Goal: Information Seeking & Learning: Find specific fact

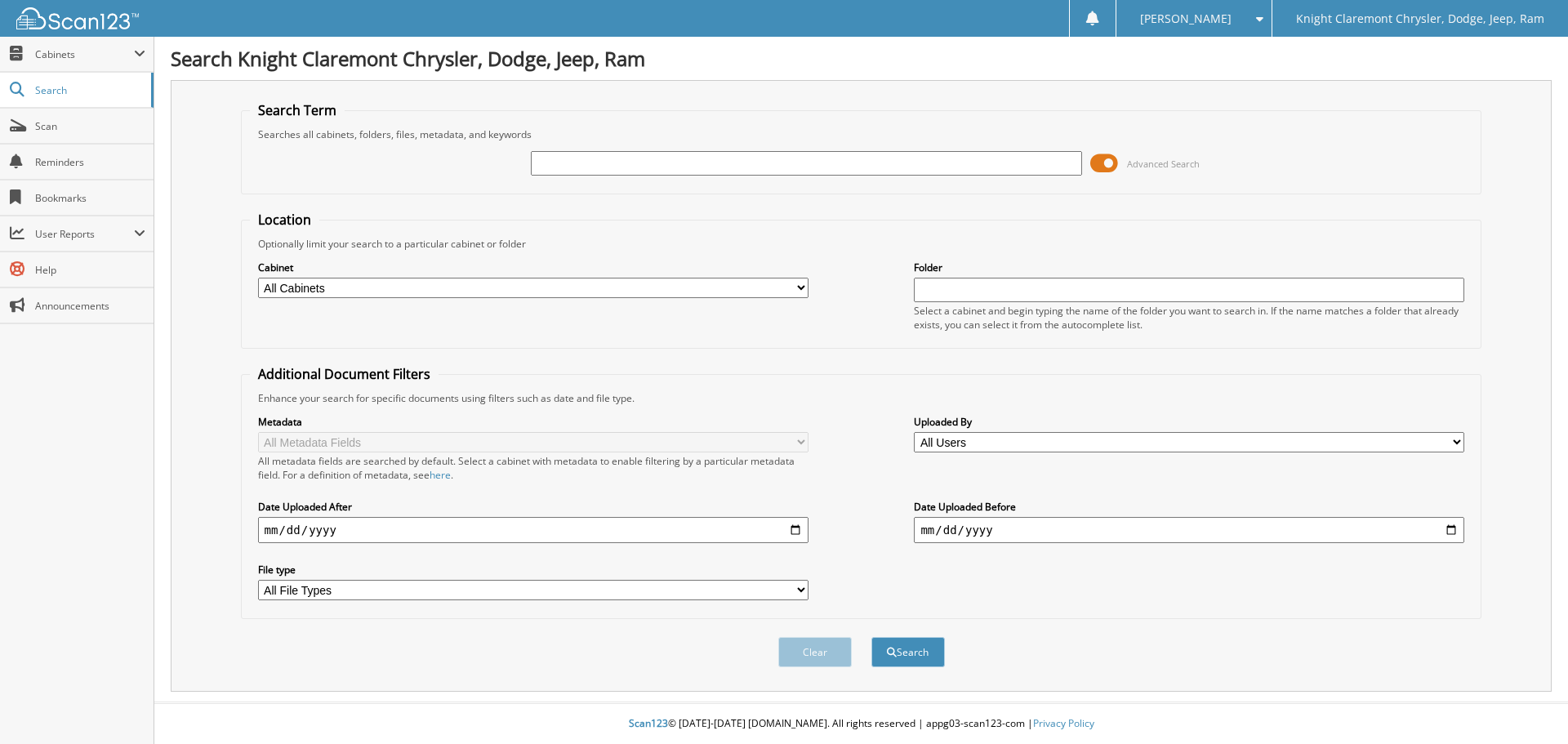
click at [578, 158] on input "text" at bounding box center [806, 163] width 551 height 25
type input "[DATE]"
click at [872, 637] on button "Search" at bounding box center [909, 652] width 74 height 30
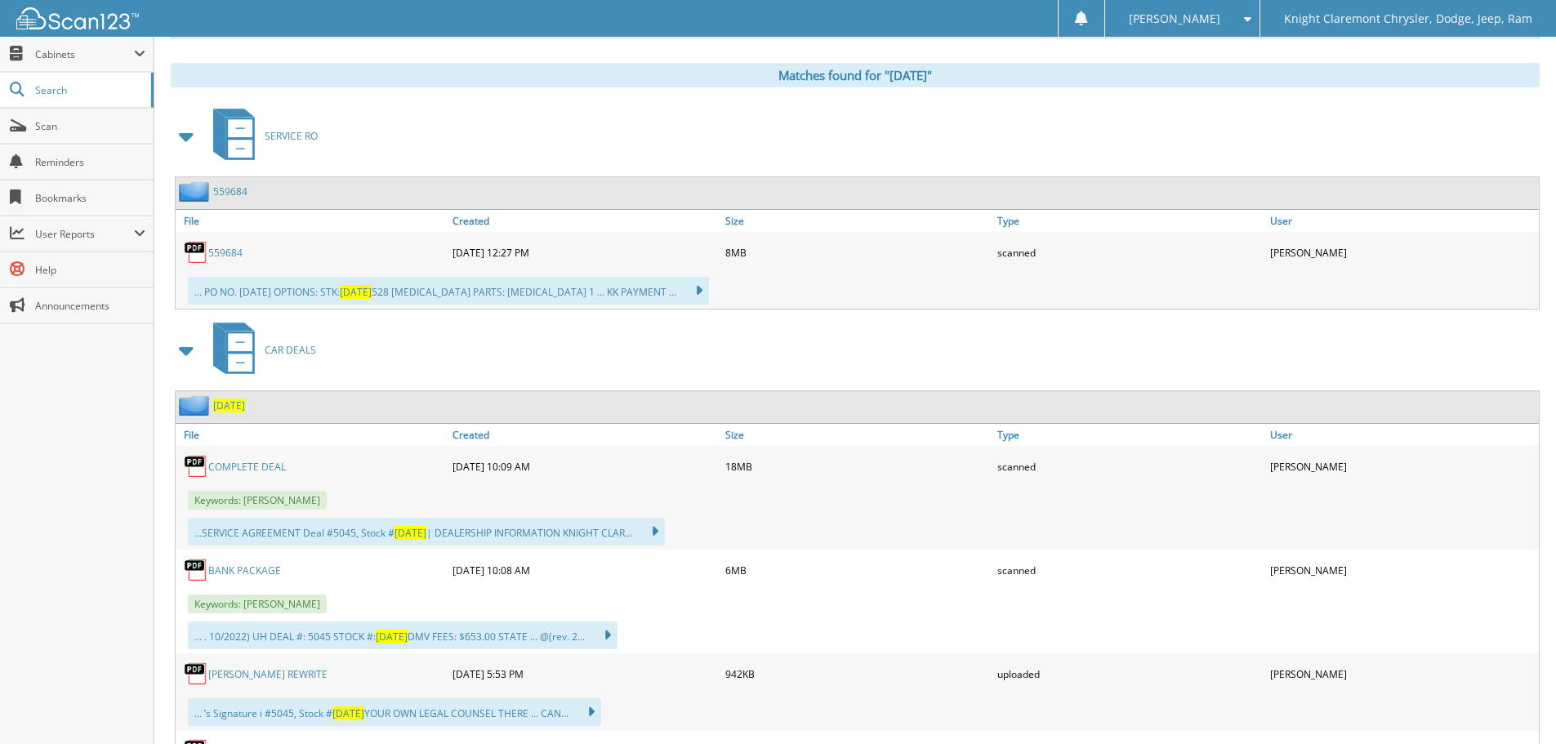
scroll to position [817, 0]
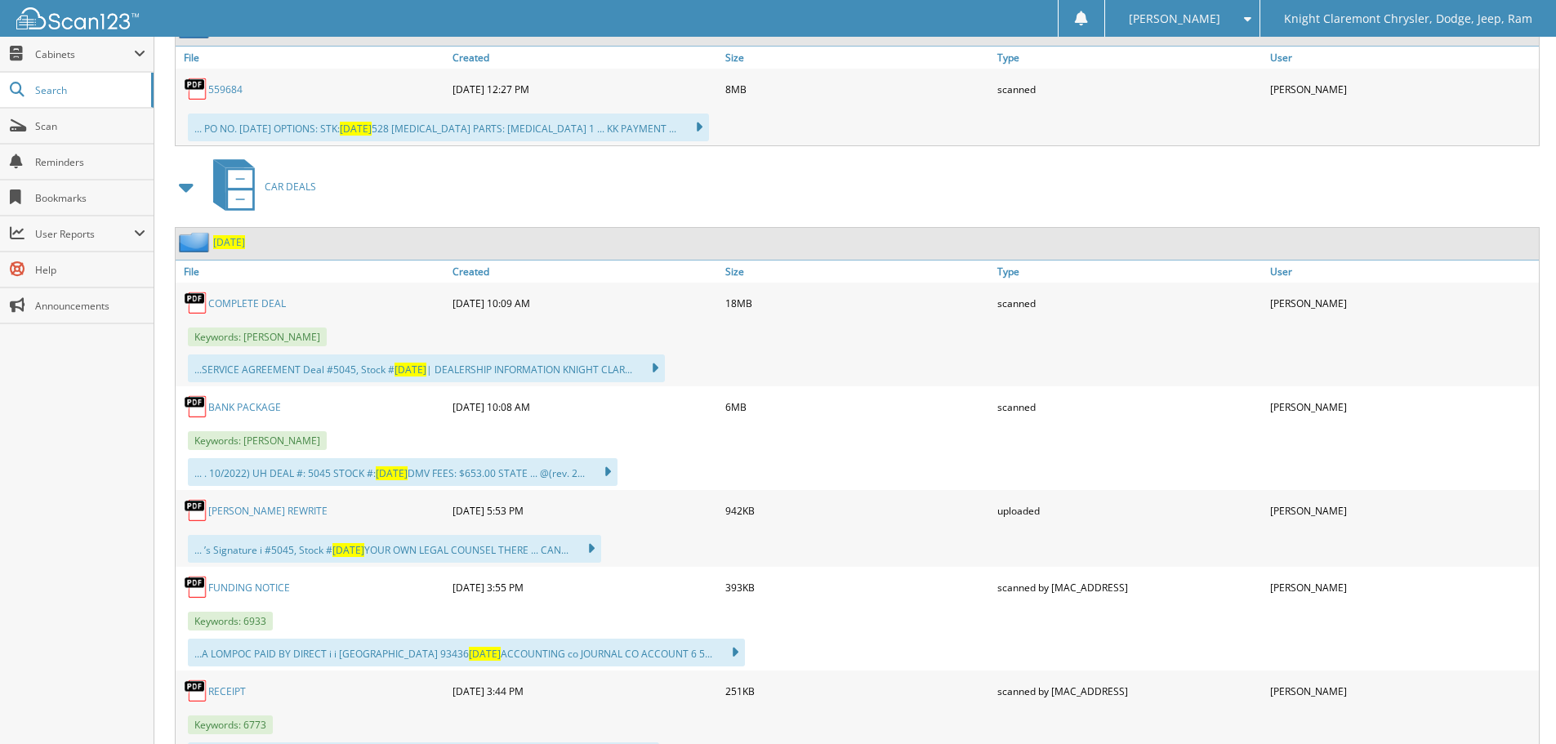
click at [269, 407] on link "BANK PACKAGE" at bounding box center [244, 407] width 73 height 14
click at [60, 131] on span "Scan" at bounding box center [90, 126] width 110 height 14
